Goal: Task Accomplishment & Management: Complete application form

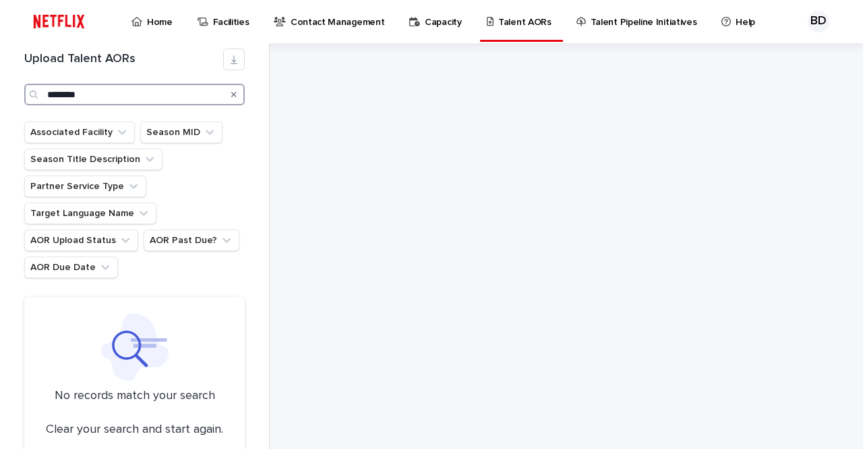
drag, startPoint x: 132, startPoint y: 91, endPoint x: 1, endPoint y: 116, distance: 133.2
click at [0, 117] on div "Upload Talent AORs ******** Associated Facility Season MID Season Title Descrip…" at bounding box center [135, 245] width 270 height 405
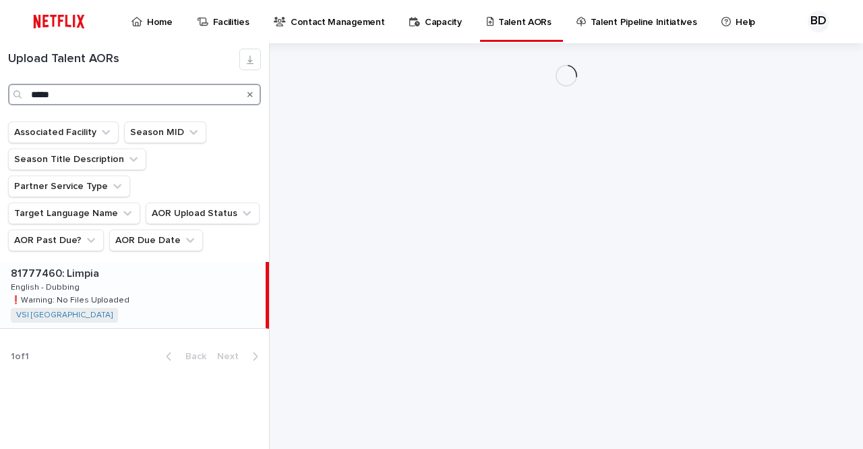
type input "*****"
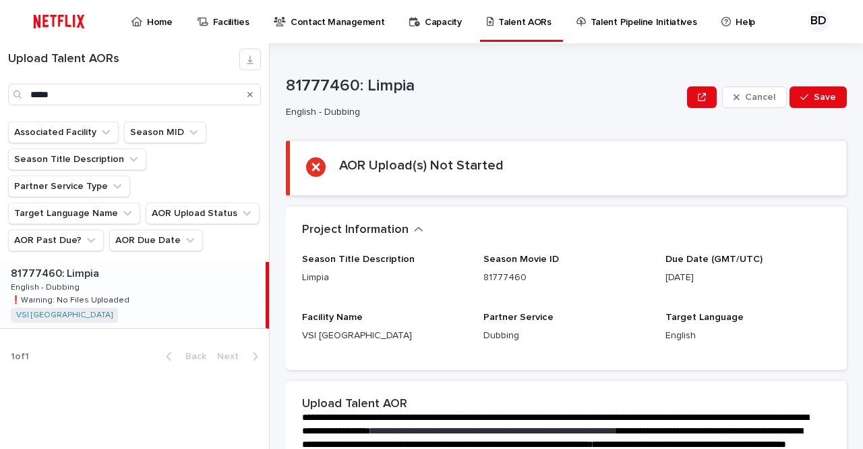
click at [164, 300] on div "81777460: Limpia 81777460: Limpia English - Dubbing English - Dubbing ❗️Warning…" at bounding box center [133, 295] width 266 height 66
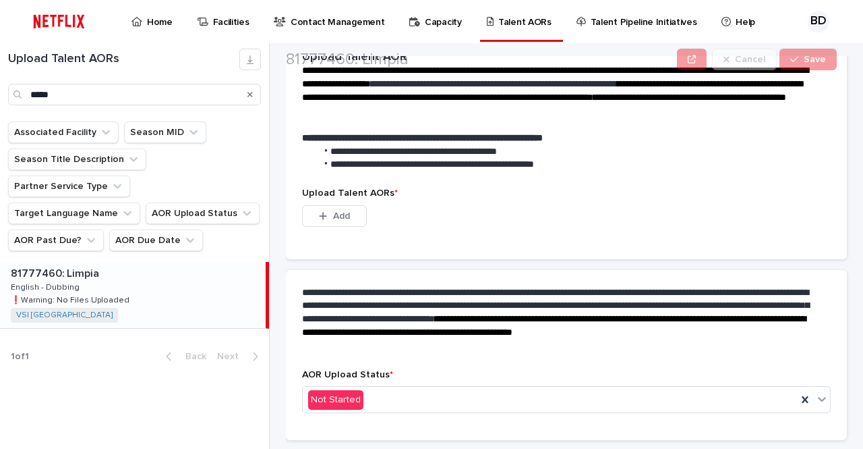
scroll to position [386, 0]
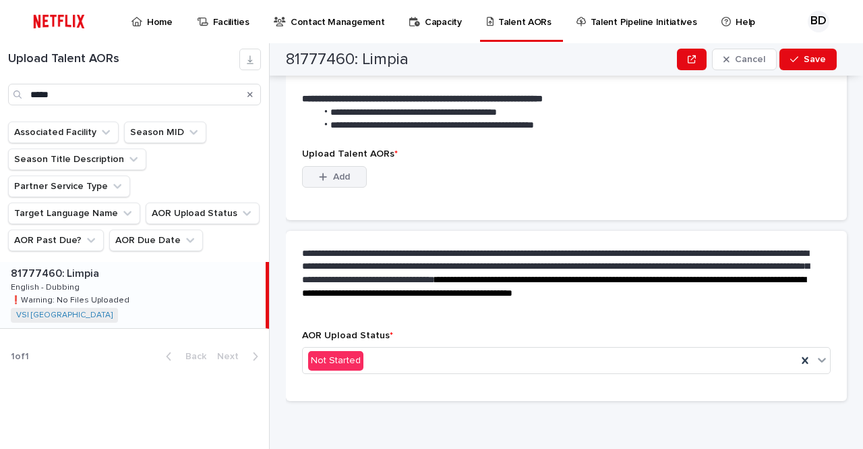
click at [343, 175] on span "Add" at bounding box center [341, 176] width 17 height 9
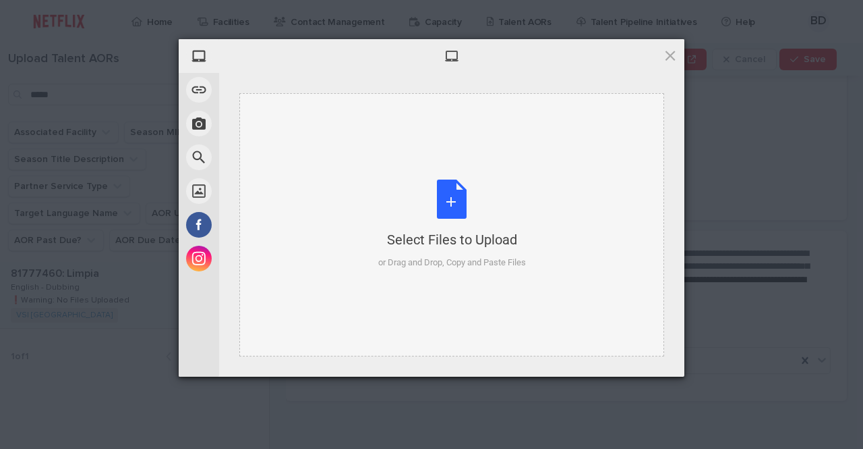
click at [459, 181] on div "Select Files to Upload or Drag and Drop, Copy and Paste Files" at bounding box center [452, 224] width 148 height 90
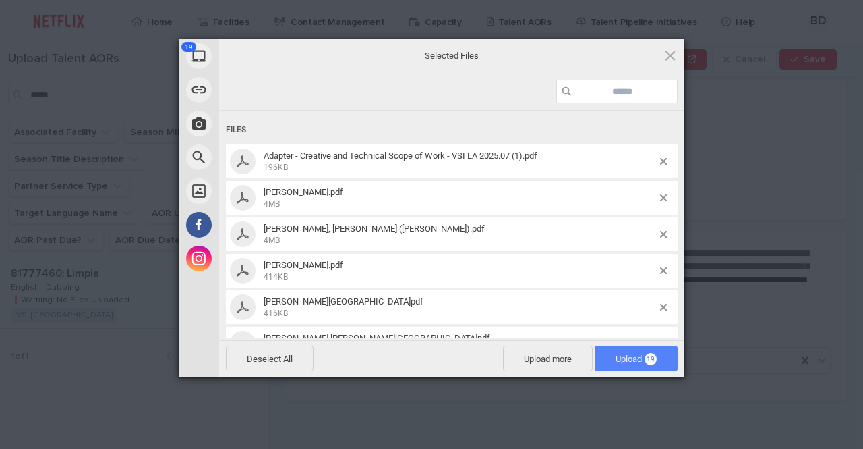
click at [664, 362] on span "Upload 19" at bounding box center [636, 358] width 83 height 26
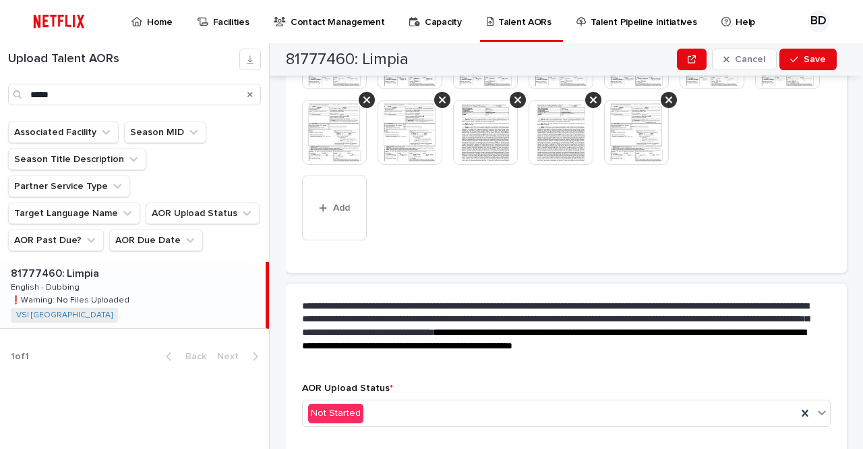
scroll to position [526, 0]
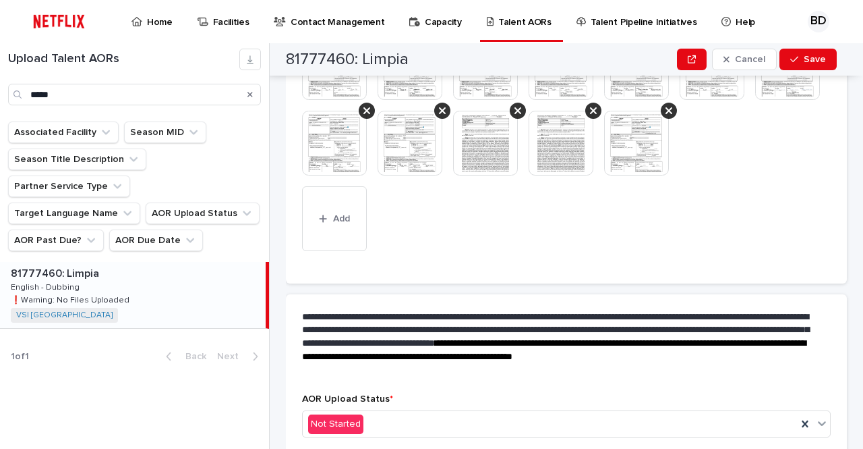
click at [78, 391] on div "Upload Talent AORs ***** Associated Facility Season MID Season Title Descriptio…" at bounding box center [135, 245] width 270 height 405
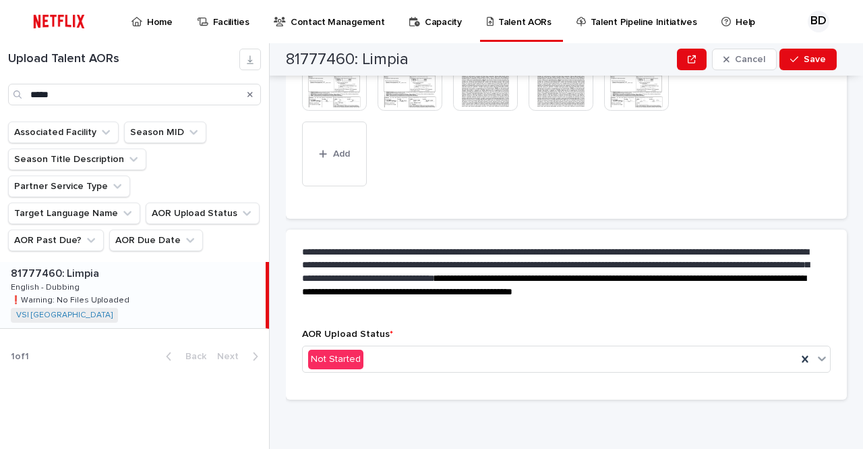
scroll to position [666, 0]
click at [463, 367] on div "Not Started" at bounding box center [550, 359] width 494 height 22
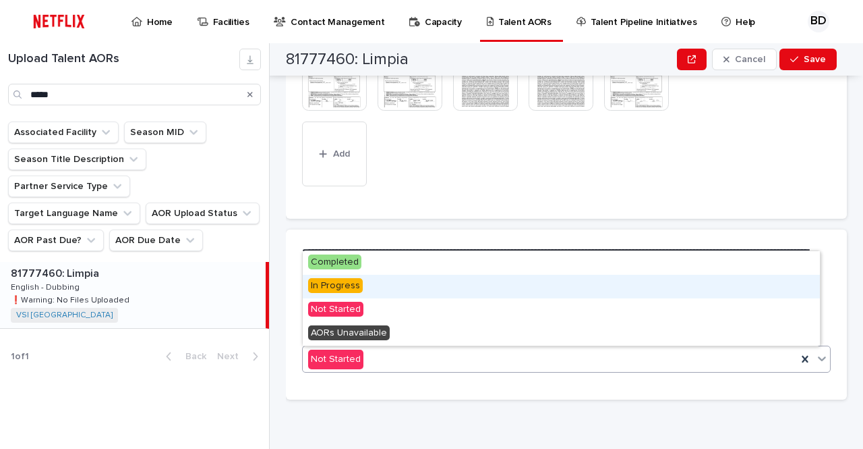
click at [443, 285] on div "In Progress" at bounding box center [561, 287] width 517 height 24
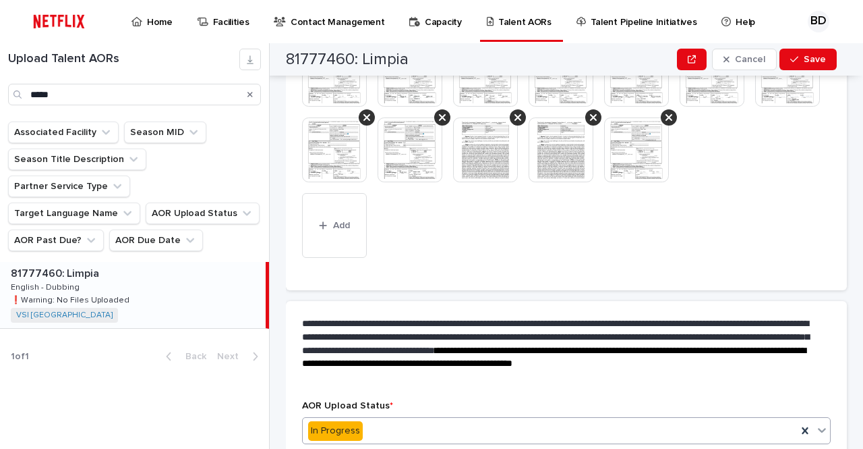
scroll to position [598, 0]
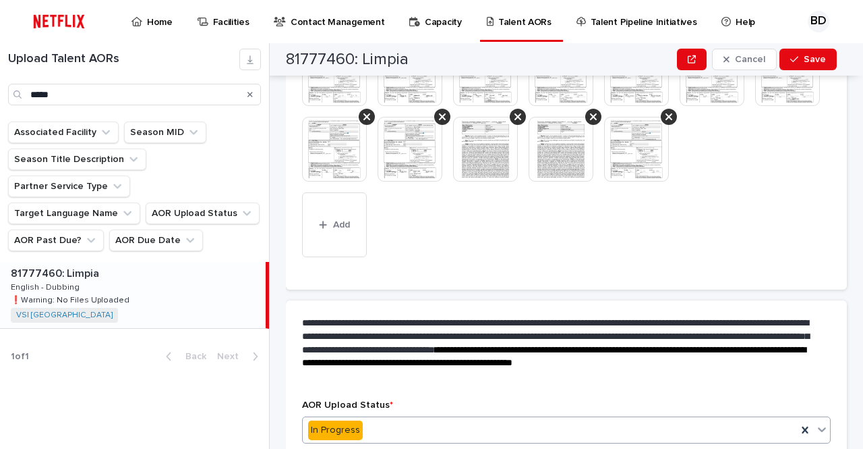
drag, startPoint x: 822, startPoint y: 61, endPoint x: 810, endPoint y: 76, distance: 19.3
click at [821, 61] on span "Save" at bounding box center [815, 59] width 22 height 9
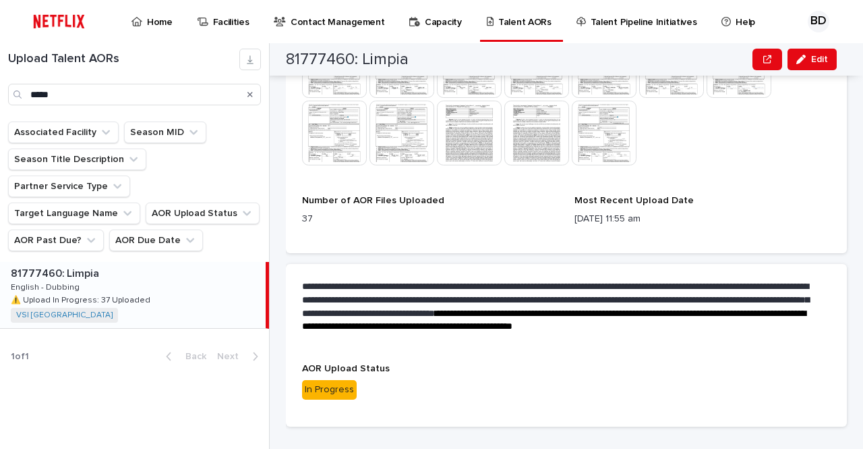
scroll to position [566, 0]
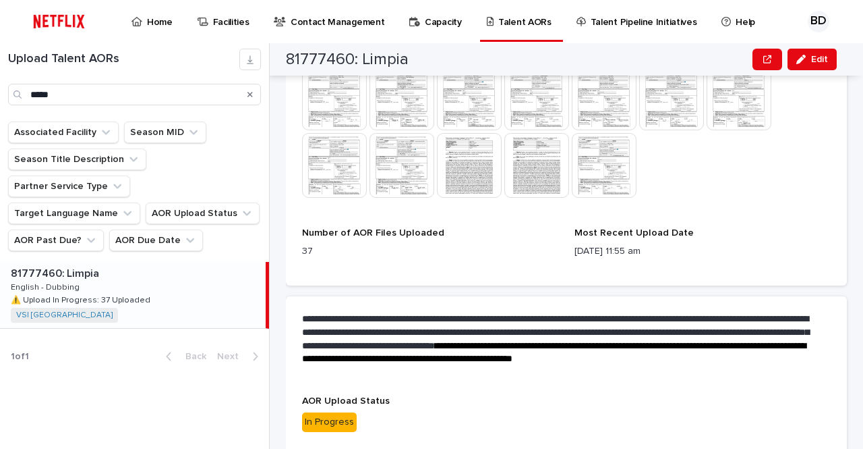
click at [612, 289] on div "**********" at bounding box center [566, 143] width 561 height 632
click at [251, 92] on icon "Search" at bounding box center [250, 94] width 5 height 8
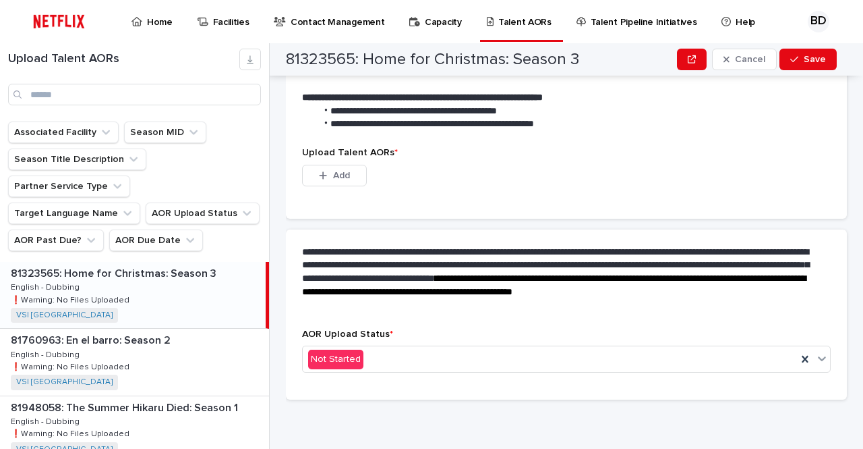
scroll to position [386, 0]
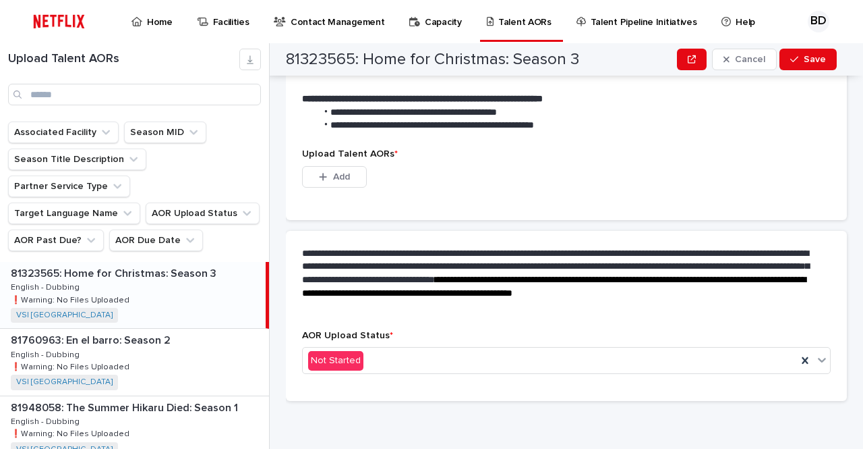
click at [843, 273] on div "**********" at bounding box center [574, 245] width 577 height 405
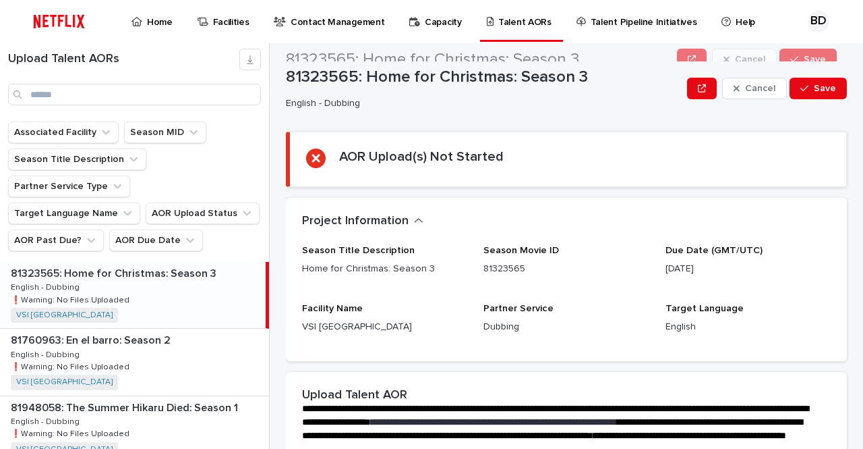
scroll to position [0, 0]
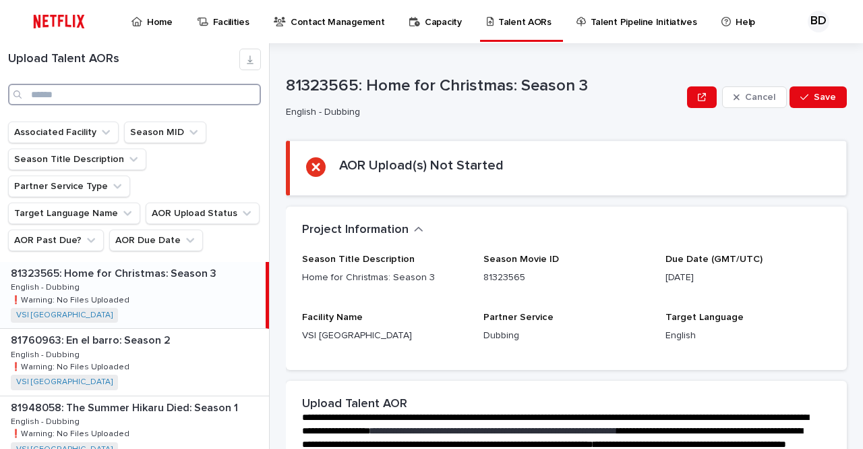
click at [116, 87] on input "Search" at bounding box center [134, 95] width 253 height 22
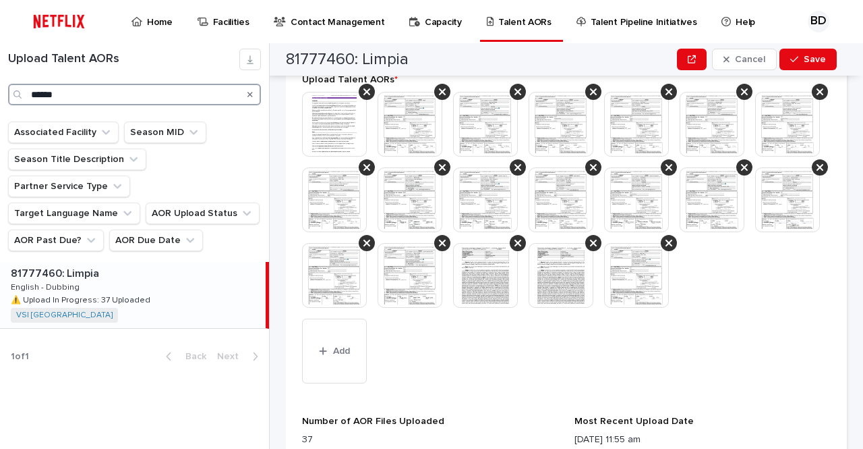
scroll to position [540, 0]
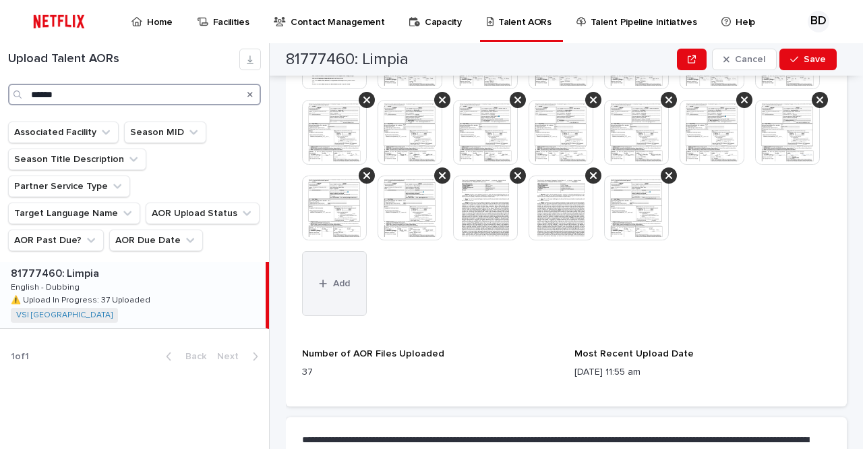
type input "******"
click at [355, 316] on button "Add" at bounding box center [334, 283] width 65 height 65
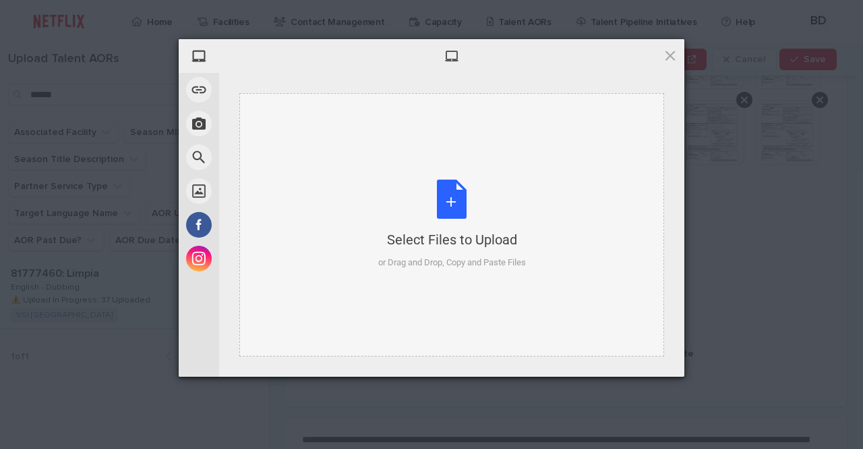
click at [420, 179] on div "Select Files to Upload or Drag and Drop, Copy and Paste Files" at bounding box center [451, 224] width 425 height 263
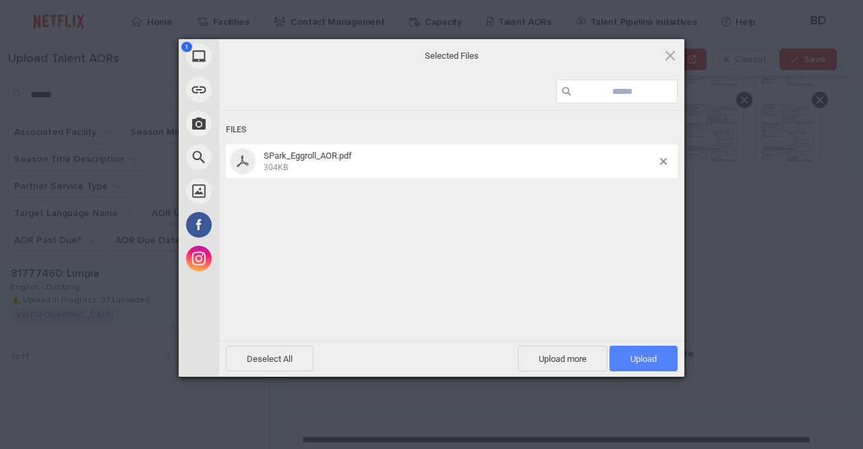
click at [639, 358] on span "Upload 1" at bounding box center [644, 358] width 26 height 10
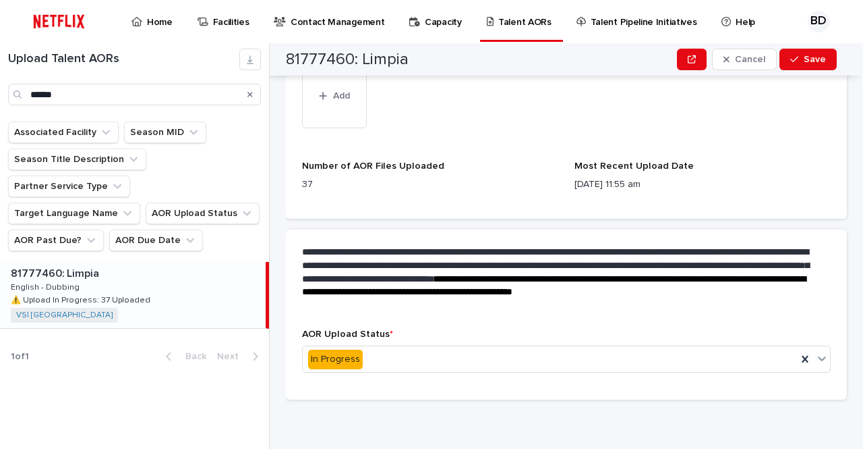
scroll to position [802, 0]
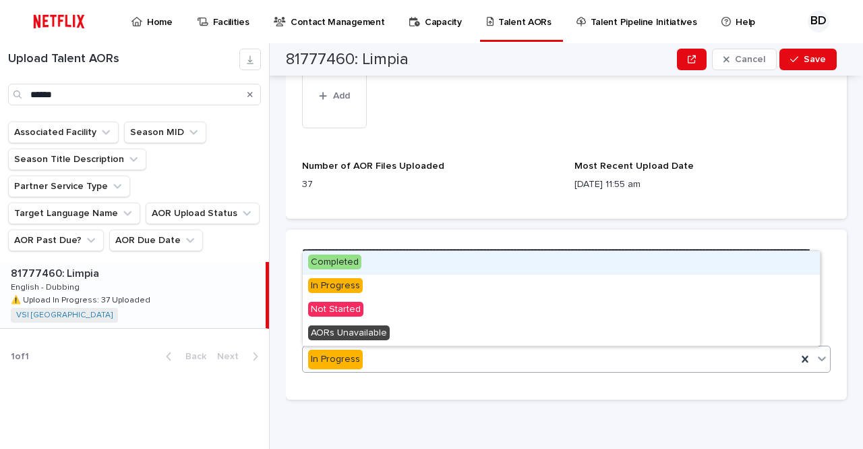
click at [567, 368] on div "In Progress" at bounding box center [550, 359] width 494 height 22
click at [511, 269] on div "Completed" at bounding box center [561, 263] width 517 height 24
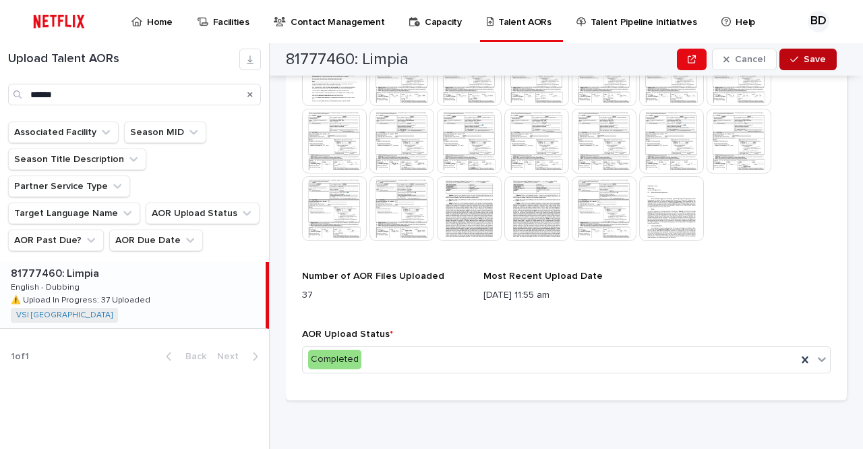
scroll to position [468, 0]
click at [818, 67] on button "Save" at bounding box center [808, 60] width 57 height 22
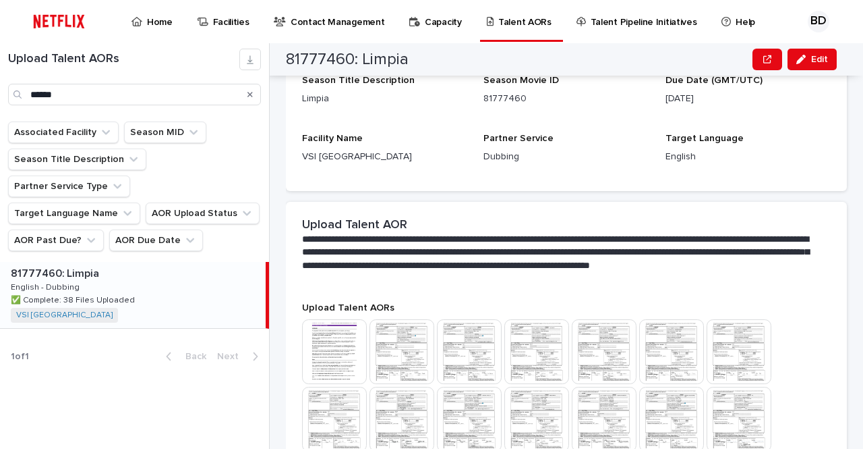
scroll to position [0, 0]
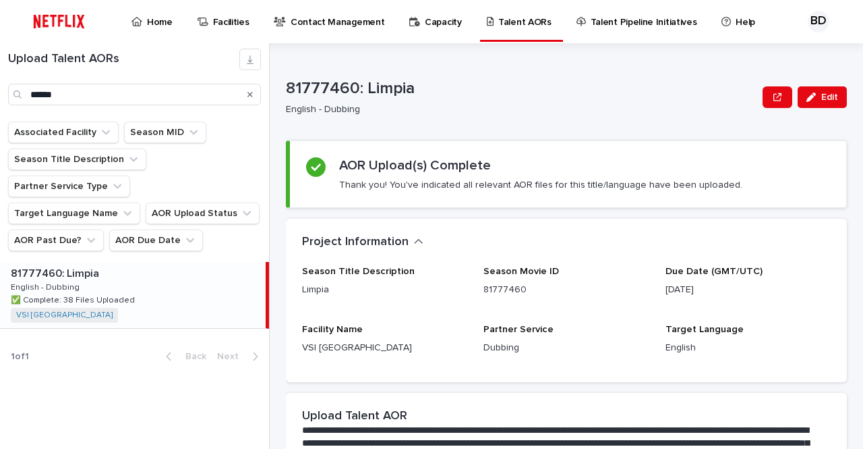
click at [45, 384] on div "Upload Talent AORs ****** Associated Facility Season MID Season Title Descripti…" at bounding box center [135, 245] width 270 height 405
drag, startPoint x: 118, startPoint y: 88, endPoint x: 0, endPoint y: 96, distance: 118.3
click at [0, 96] on div "Upload Talent AORs ******" at bounding box center [134, 77] width 269 height 57
click at [116, 98] on input "******" at bounding box center [134, 95] width 253 height 22
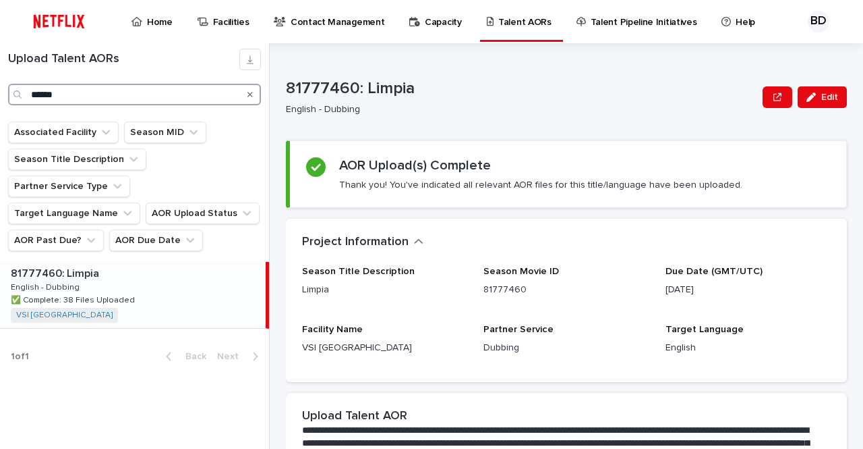
click at [116, 98] on input "******" at bounding box center [134, 95] width 253 height 22
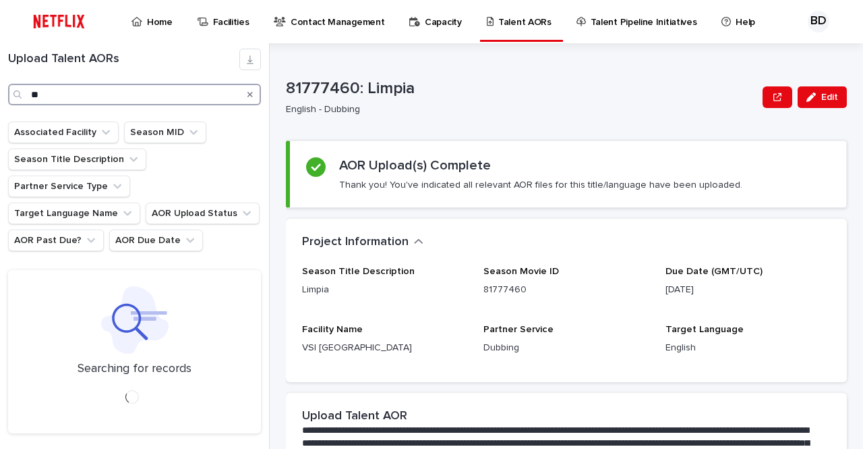
type input "*"
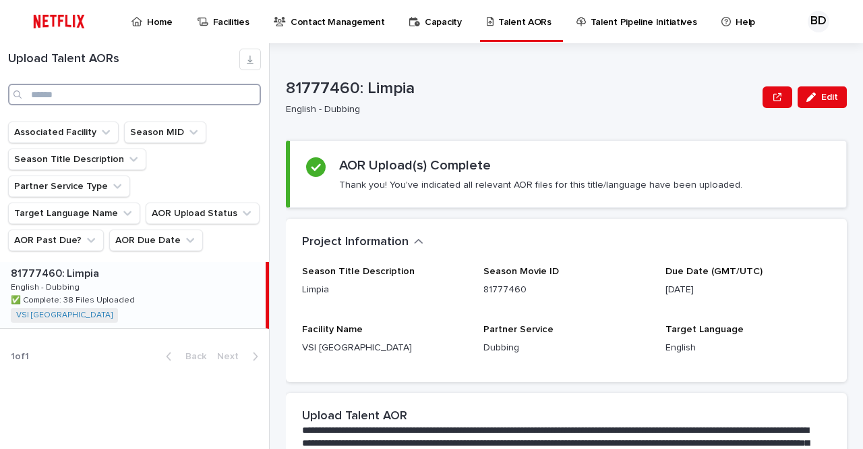
type input "*"
type input "***"
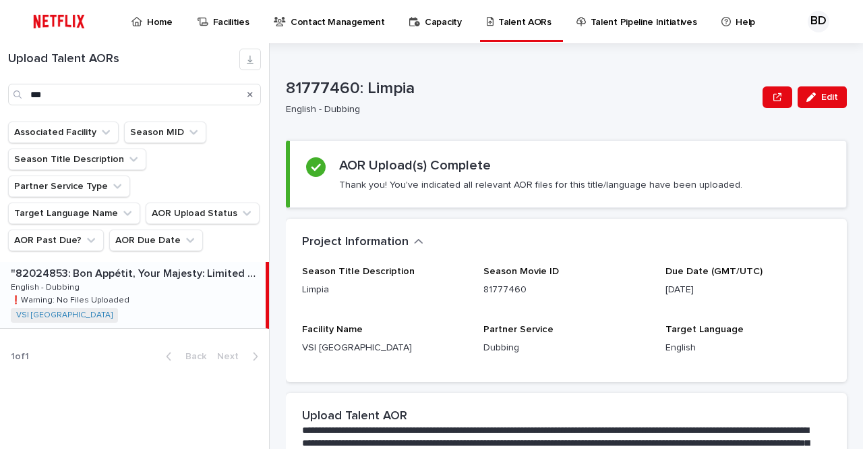
drag, startPoint x: 196, startPoint y: 299, endPoint x: 254, endPoint y: 292, distance: 58.4
click at [196, 299] on div ""82024853: Bon Appétit, Your Majesty: Limited Series" "82024853: Bon Appétit, Y…" at bounding box center [133, 295] width 266 height 66
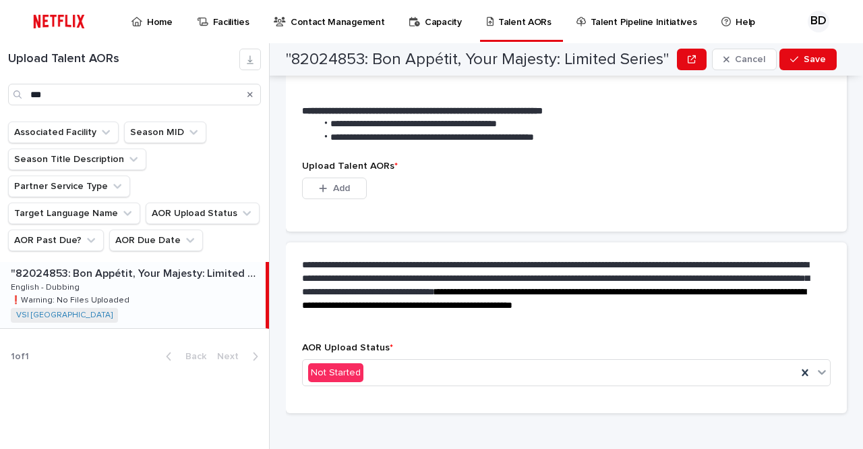
scroll to position [405, 0]
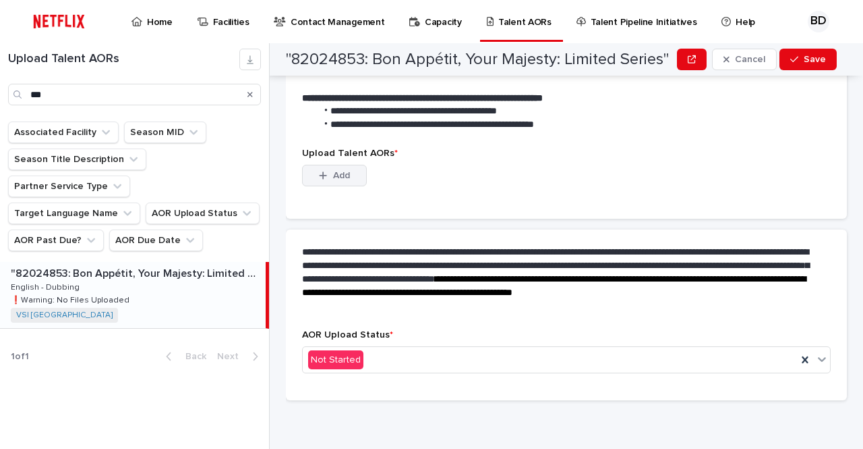
click at [316, 176] on button "Add" at bounding box center [334, 176] width 65 height 22
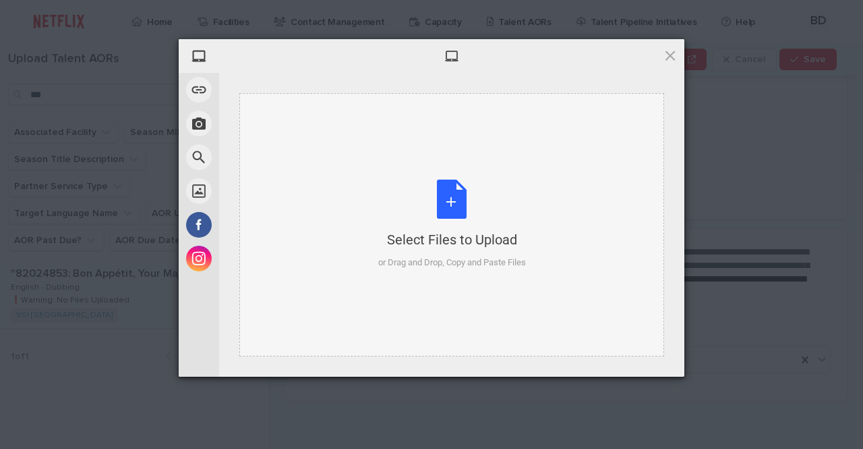
click at [451, 207] on div "Select Files to Upload or Drag and Drop, Copy and Paste Files" at bounding box center [452, 224] width 148 height 90
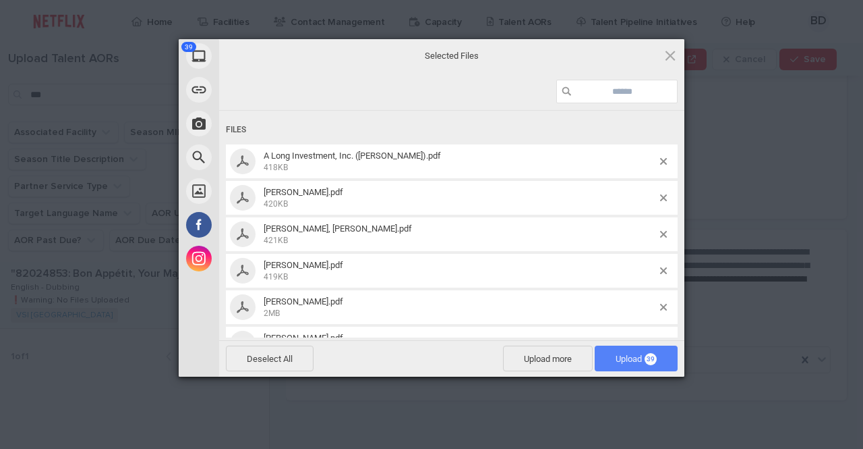
click at [637, 359] on span "Upload 39" at bounding box center [636, 358] width 41 height 10
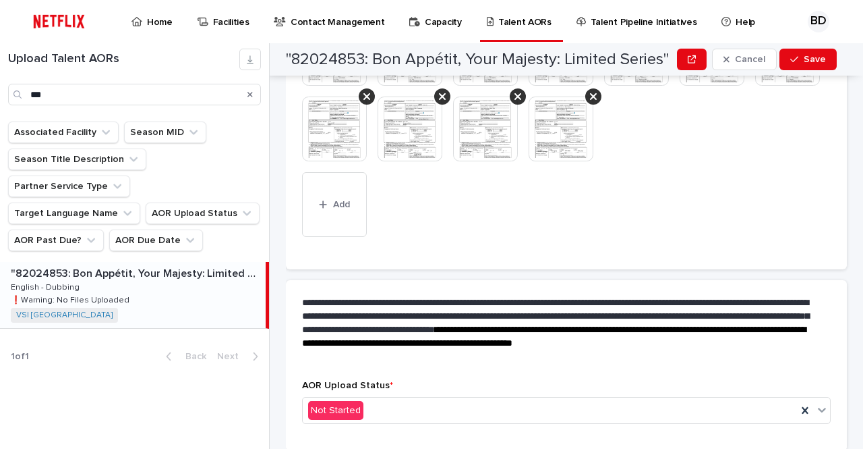
scroll to position [914, 0]
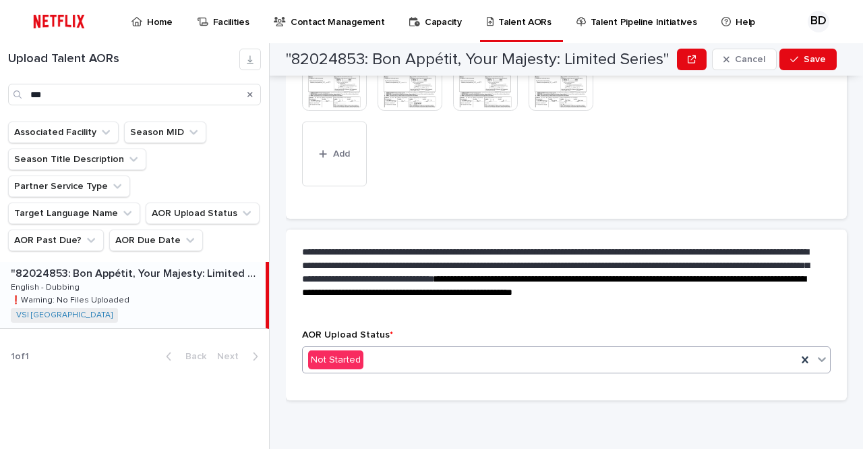
click at [422, 353] on div "Not Started" at bounding box center [550, 360] width 494 height 22
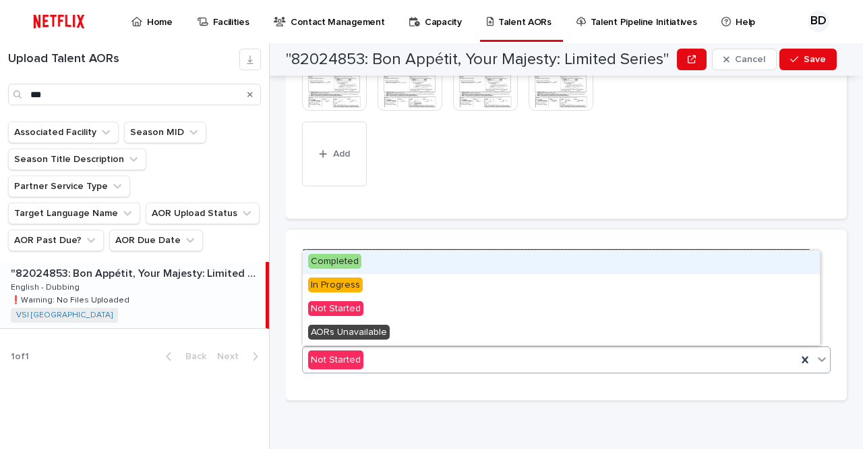
click at [421, 256] on div "Completed" at bounding box center [561, 262] width 517 height 24
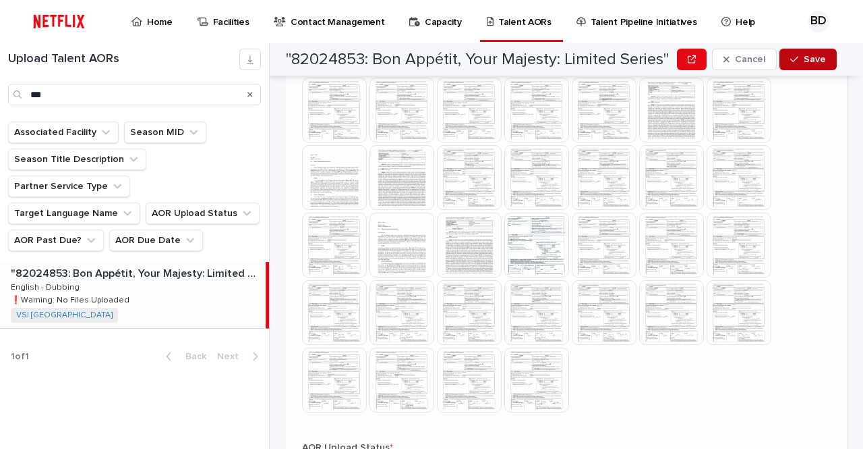
scroll to position [633, 0]
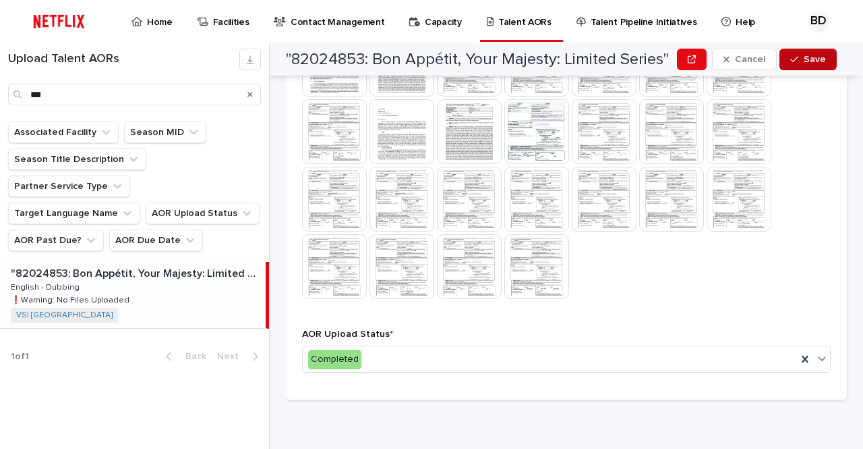
click at [810, 59] on span "Save" at bounding box center [815, 59] width 22 height 9
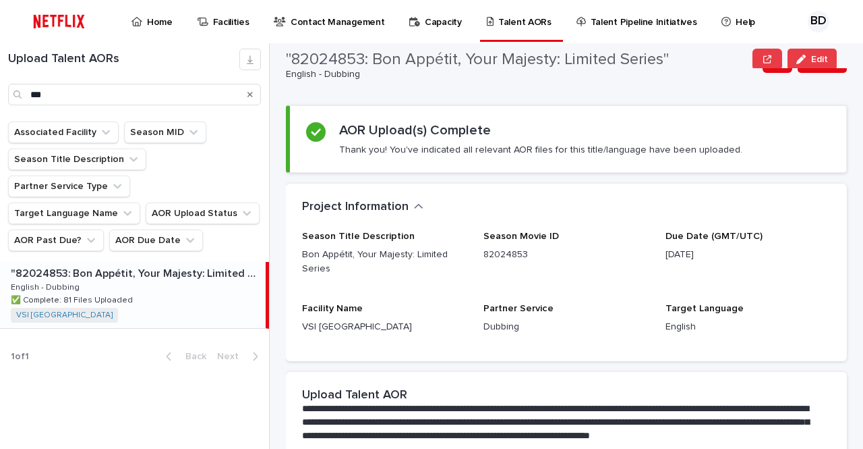
scroll to position [0, 0]
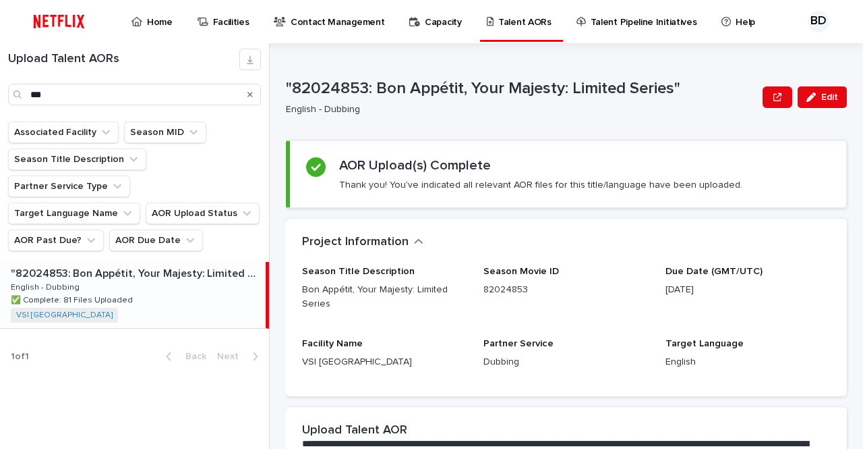
click at [51, 409] on div "Upload Talent AORs *** Associated Facility Season MID Season Title Description …" at bounding box center [135, 245] width 270 height 405
click at [807, 101] on icon "button" at bounding box center [811, 96] width 9 height 9
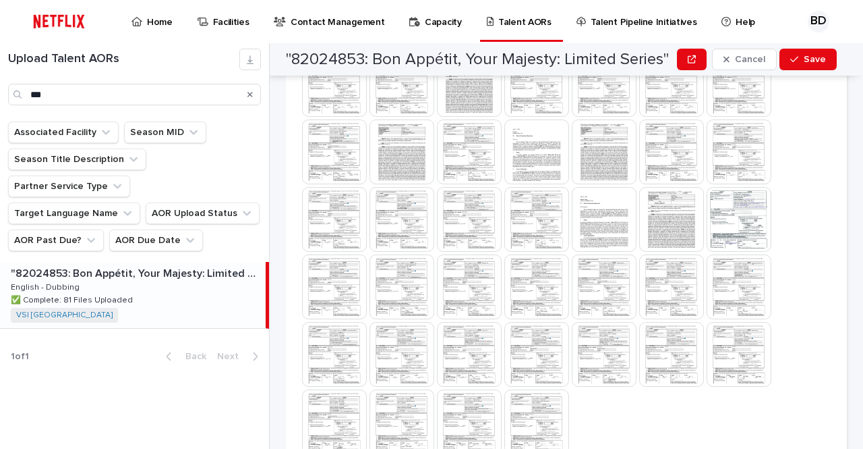
scroll to position [691, 0]
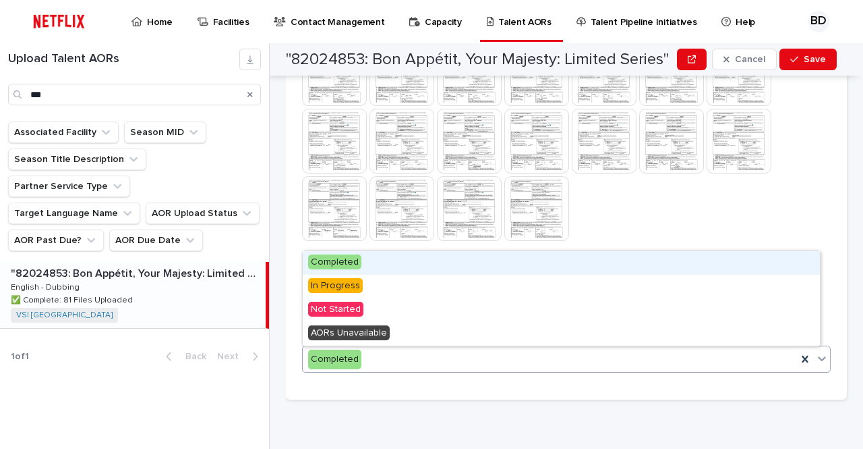
click at [436, 361] on div "Completed" at bounding box center [550, 359] width 494 height 22
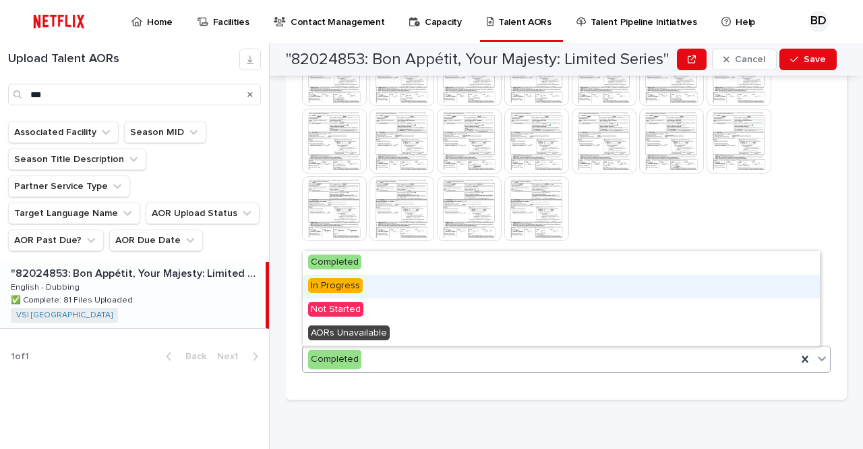
click at [403, 285] on div "In Progress" at bounding box center [561, 287] width 517 height 24
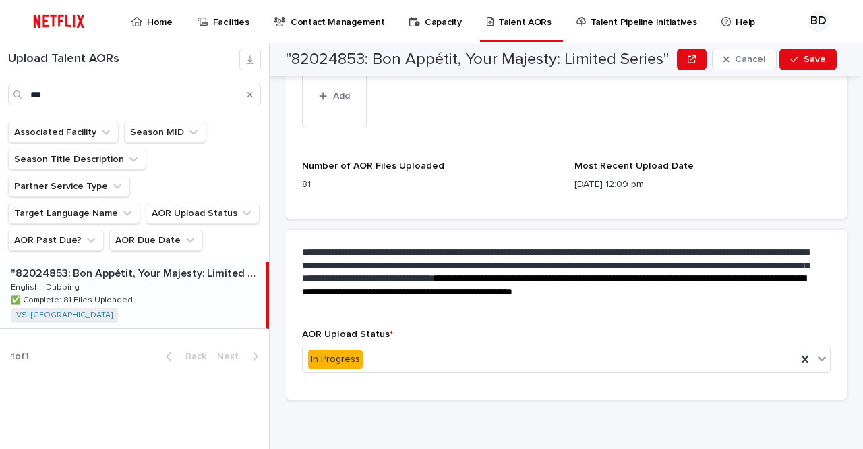
scroll to position [1050, 0]
click at [807, 63] on span "Save" at bounding box center [815, 59] width 22 height 9
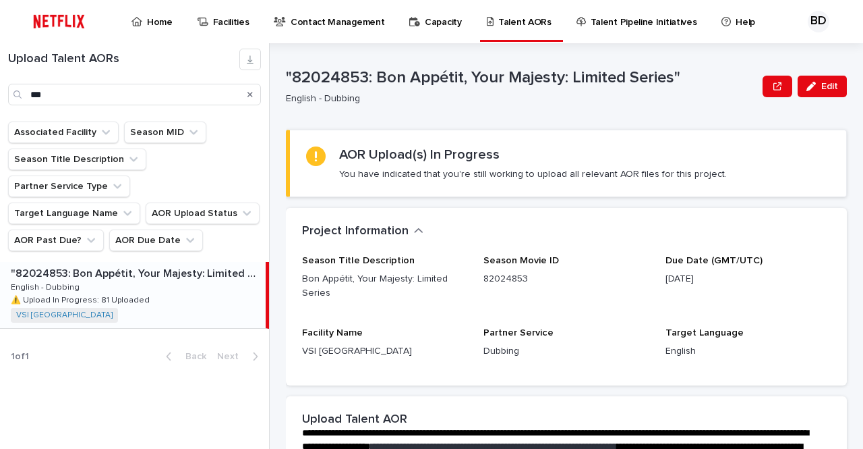
scroll to position [0, 0]
